Goal: Task Accomplishment & Management: Manage account settings

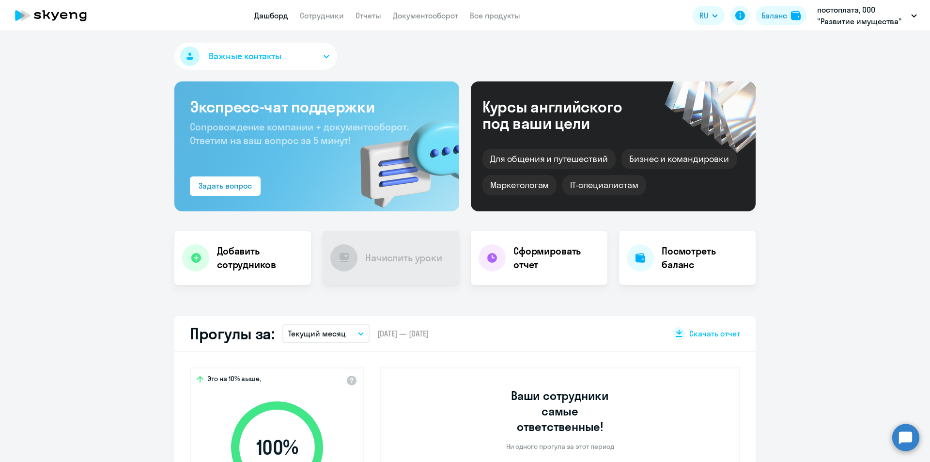
select select "30"
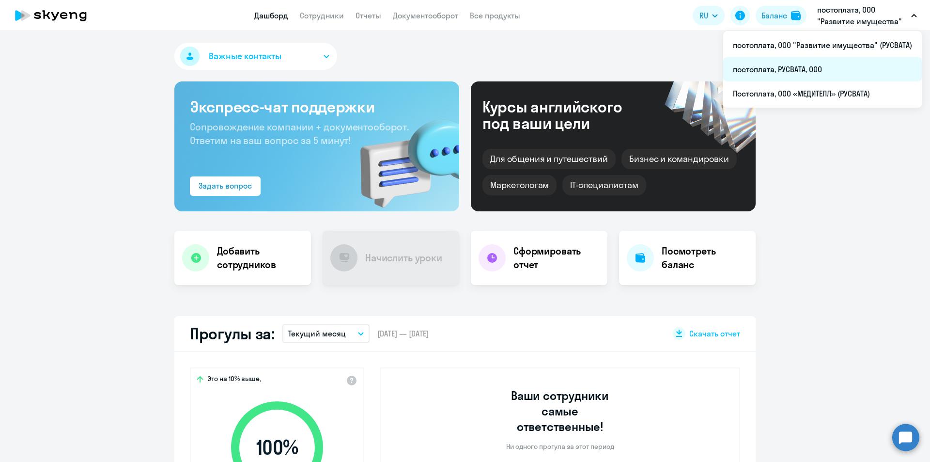
click at [790, 72] on li "постоплата, РУСВАТА, ООО" at bounding box center [822, 69] width 199 height 24
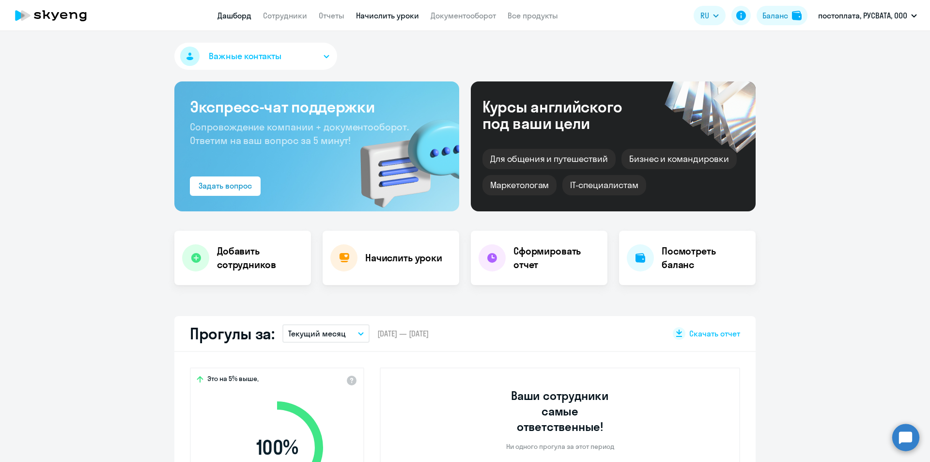
click at [412, 15] on link "Начислить уроки" at bounding box center [387, 16] width 63 height 10
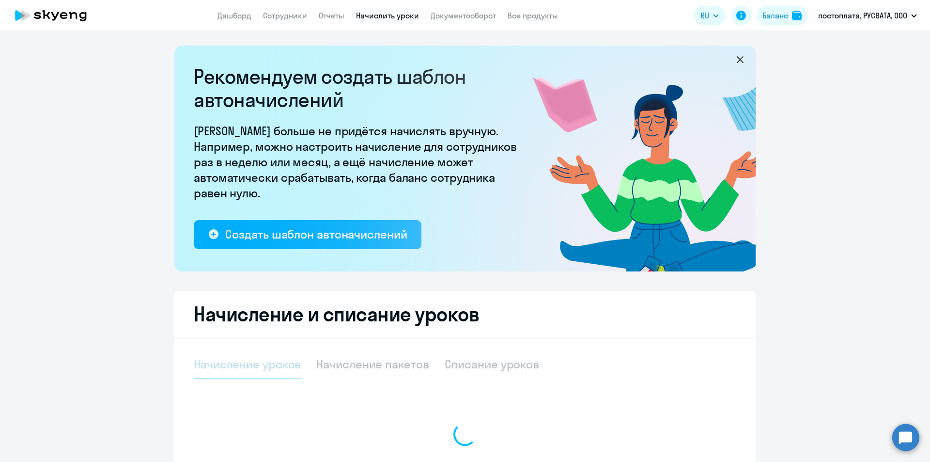
select select "10"
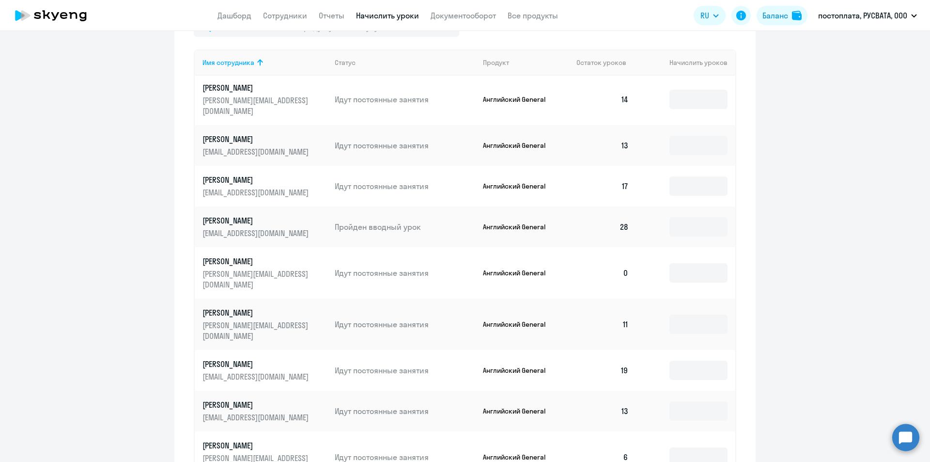
scroll to position [533, 0]
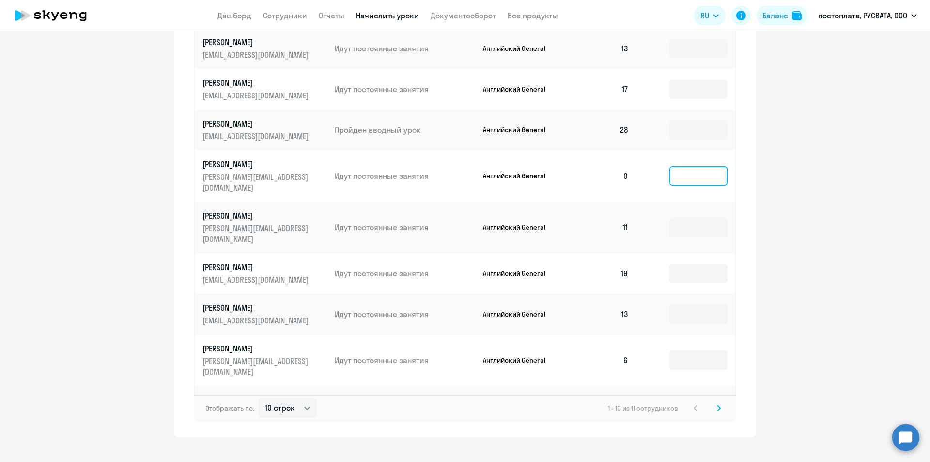
click at [669, 172] on input at bounding box center [698, 175] width 58 height 19
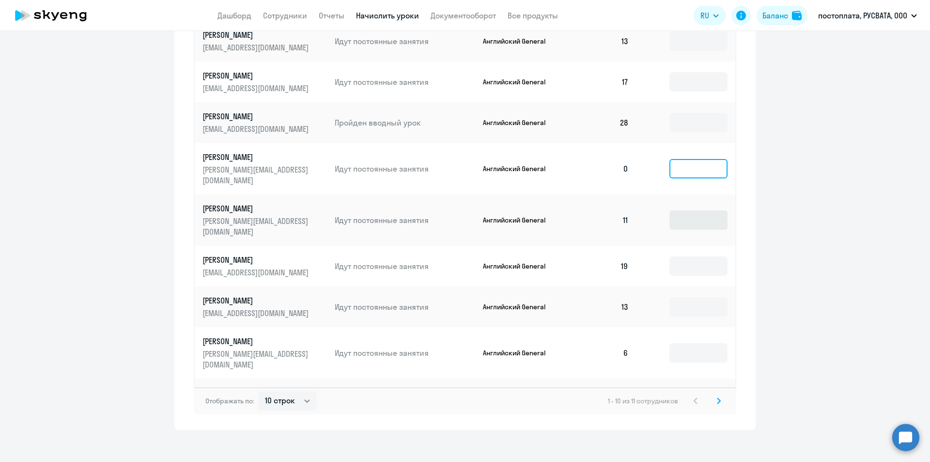
scroll to position [547, 0]
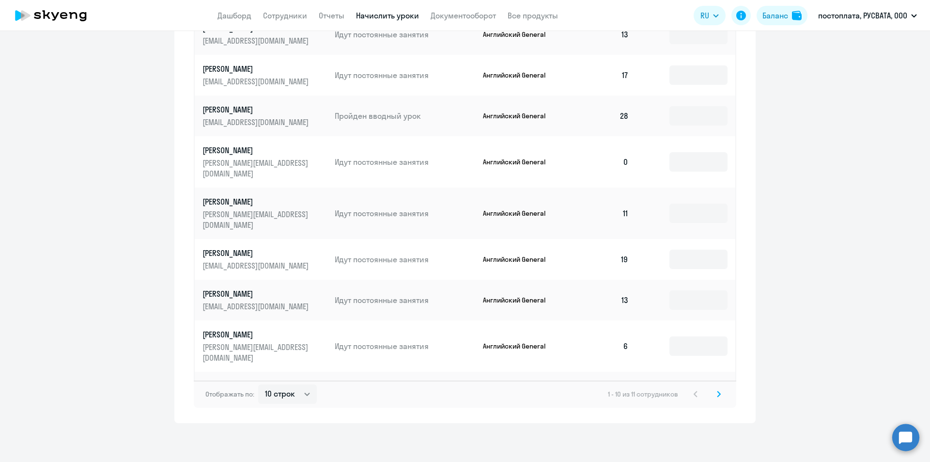
click at [717, 393] on icon at bounding box center [719, 393] width 4 height 7
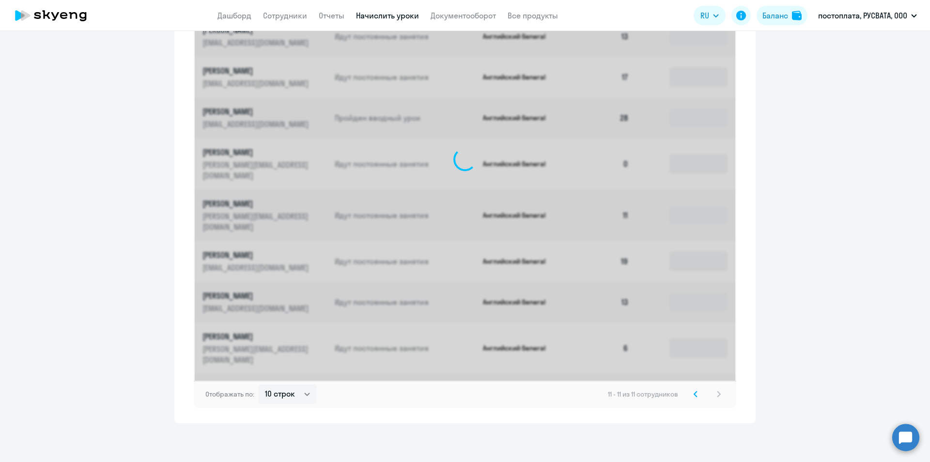
scroll to position [250, 0]
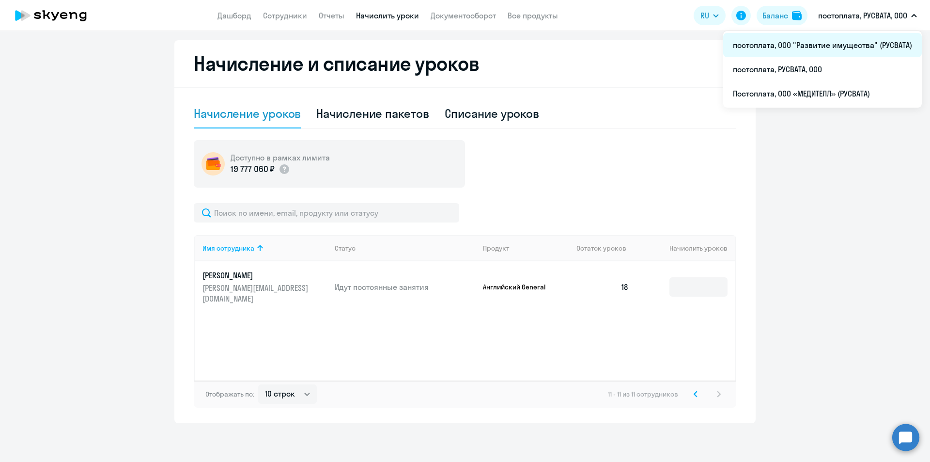
click at [810, 46] on li "постоплата, ООО "Развитие имущества" (РУСВАТА)" at bounding box center [822, 45] width 199 height 24
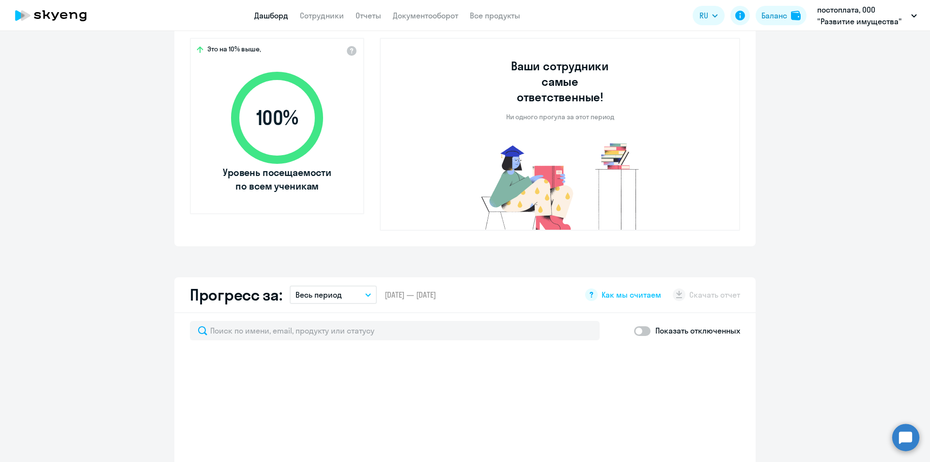
scroll to position [202, 0]
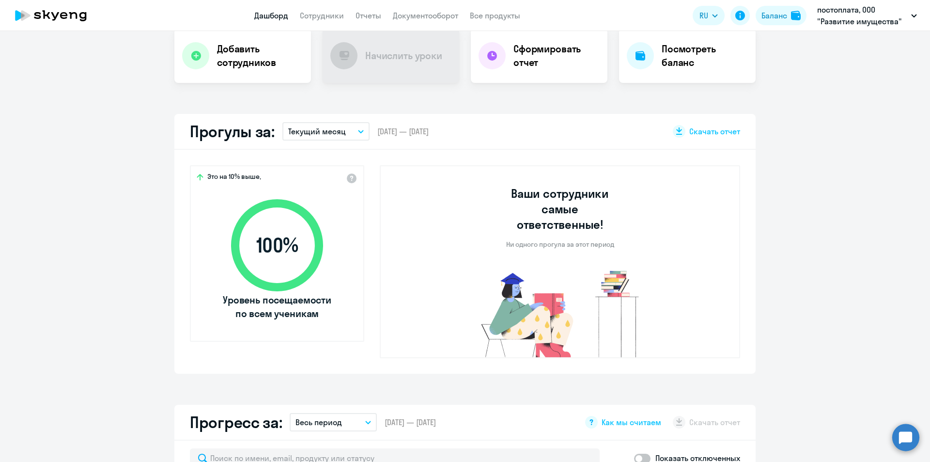
select select "30"
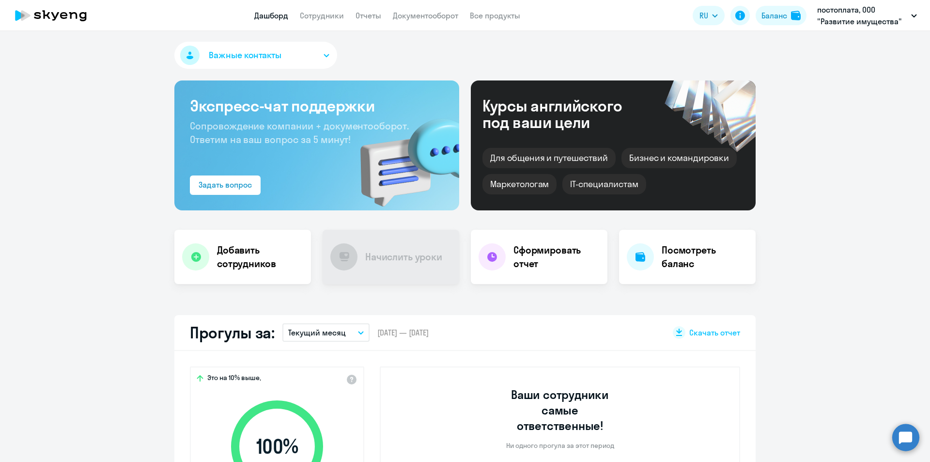
scroll to position [0, 0]
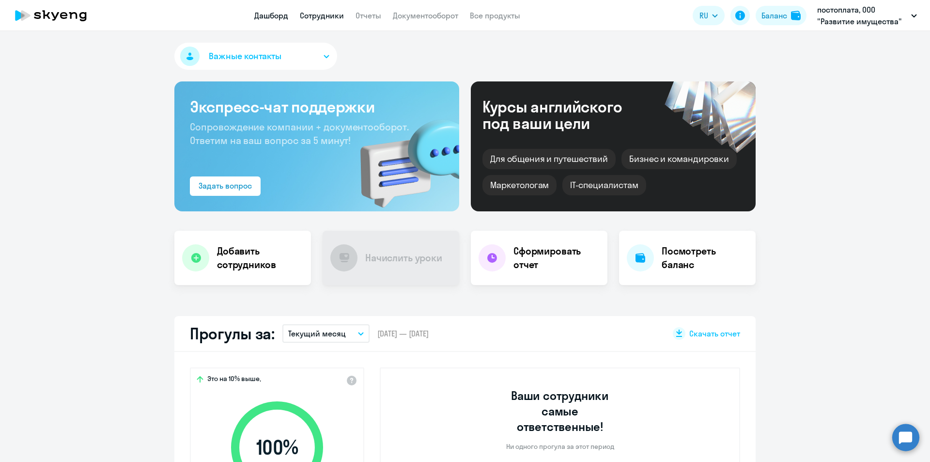
click at [328, 16] on link "Сотрудники" at bounding box center [322, 16] width 44 height 10
select select "30"
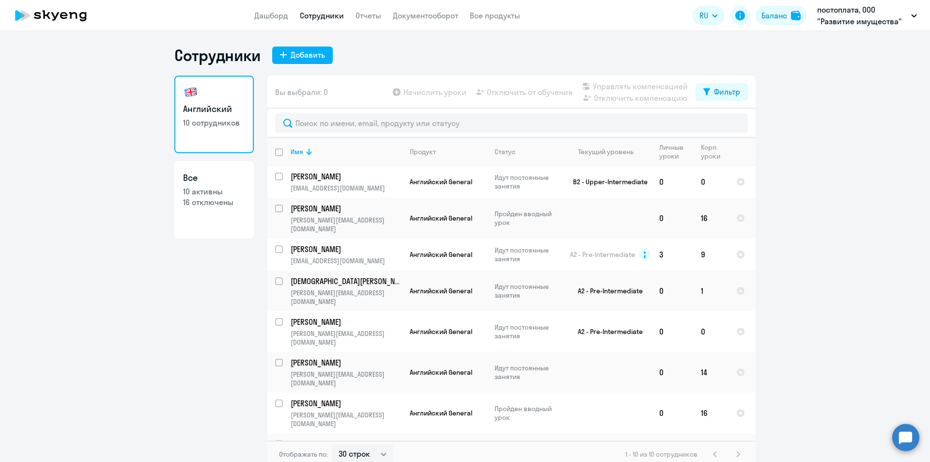
click at [435, 92] on app-table-action-button "Начислить уроки" at bounding box center [429, 92] width 76 height 12
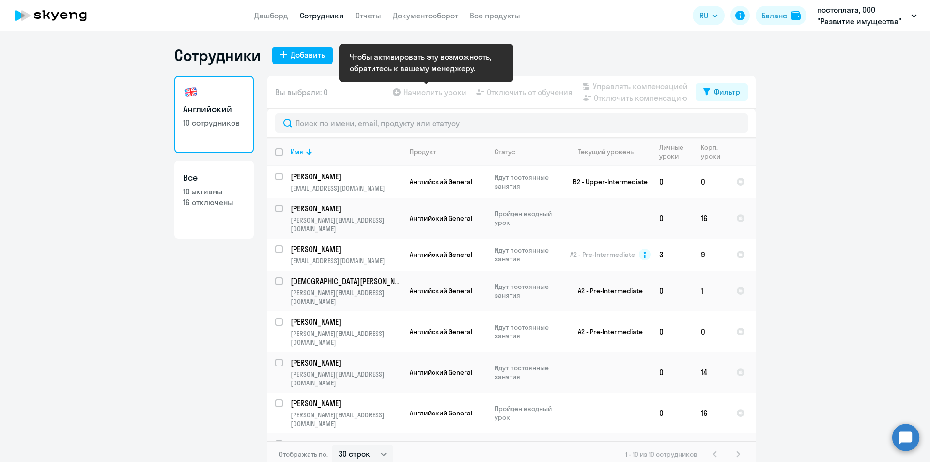
click at [435, 93] on app-table-action-button "Начислить уроки" at bounding box center [429, 92] width 76 height 12
